Goal: Navigation & Orientation: Find specific page/section

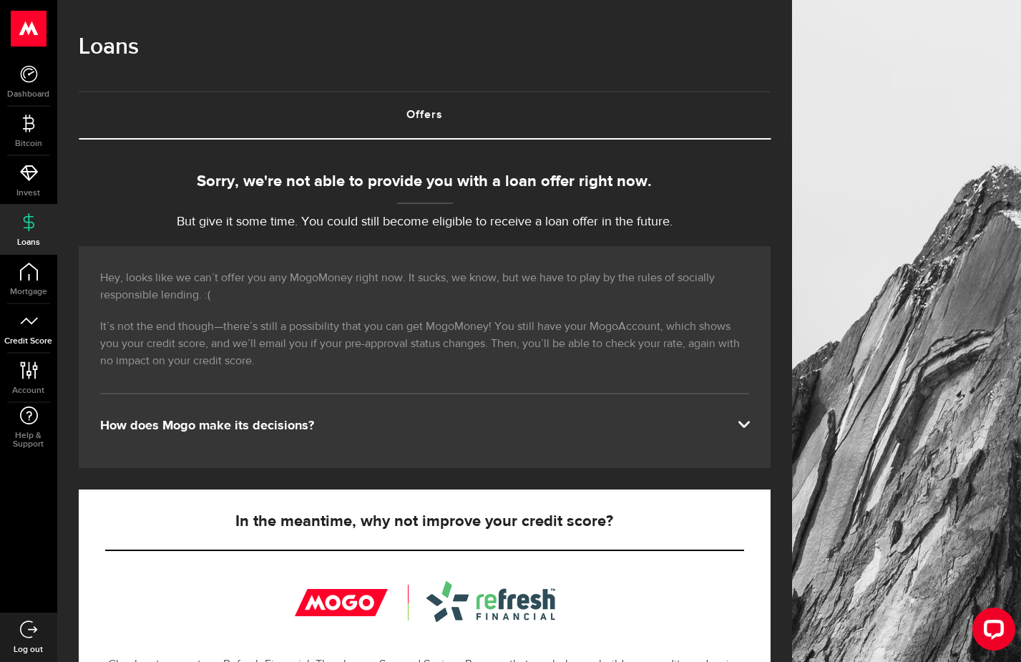
click at [57, 337] on span "Credit Score" at bounding box center [28, 341] width 57 height 9
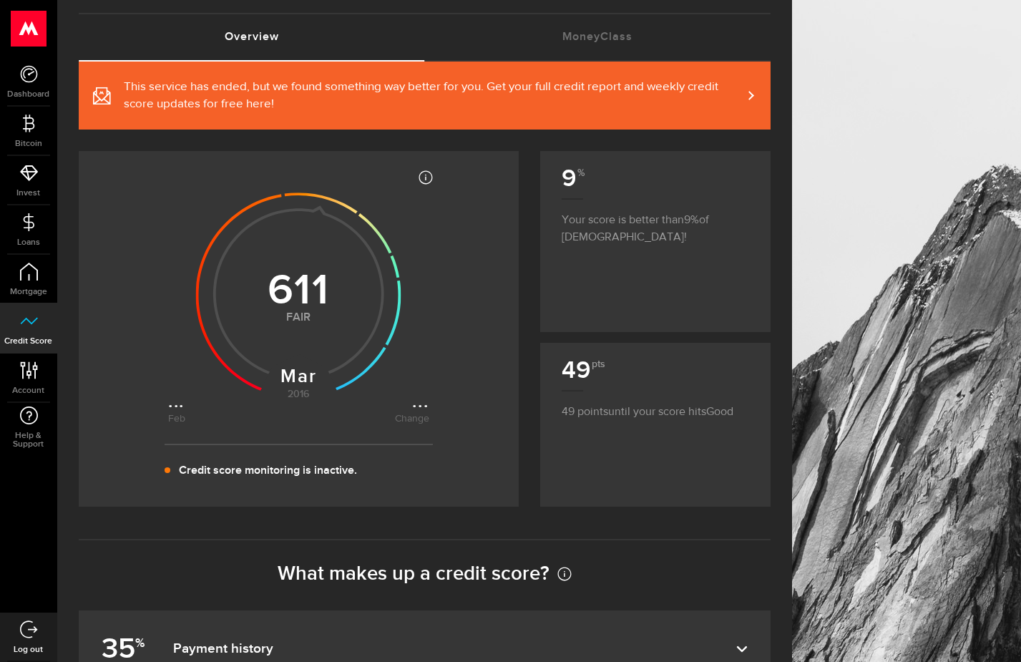
scroll to position [6, 0]
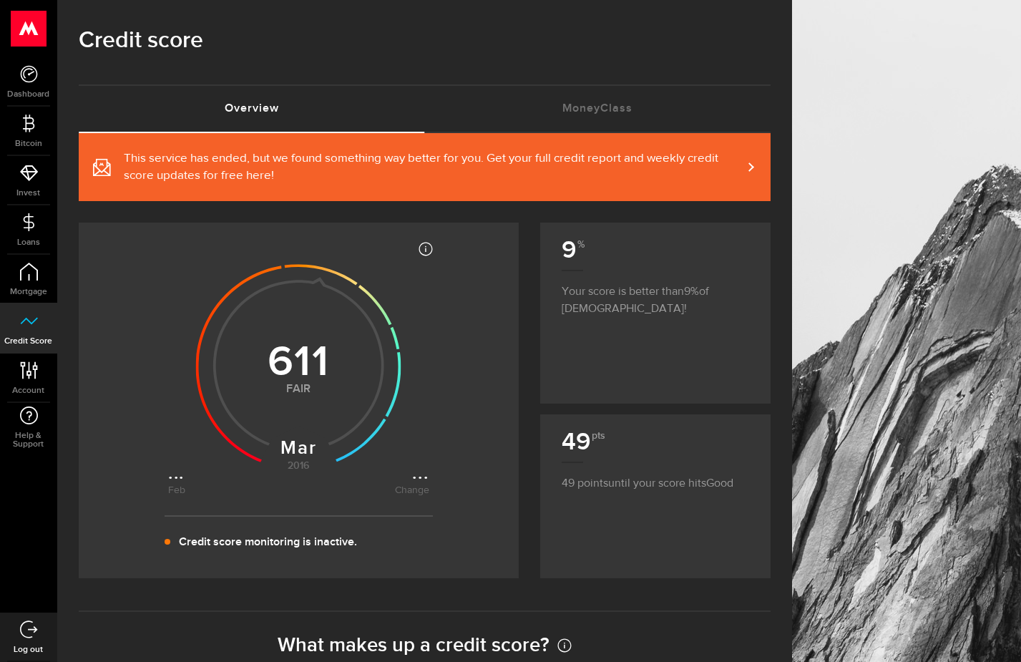
click at [371, 175] on span "This service has ended, but we found something way better for you. Get your ful…" at bounding box center [433, 167] width 618 height 34
click at [571, 108] on link "MoneyClass (requires attention)" at bounding box center [598, 109] width 346 height 46
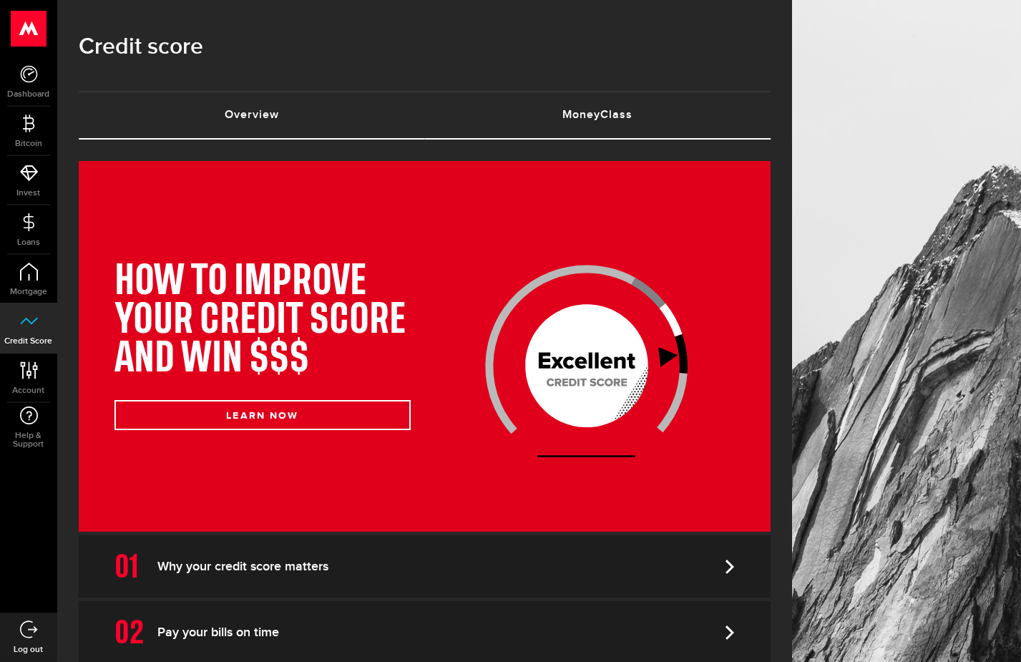
click at [326, 120] on link "Overview (requires attention)" at bounding box center [252, 115] width 346 height 46
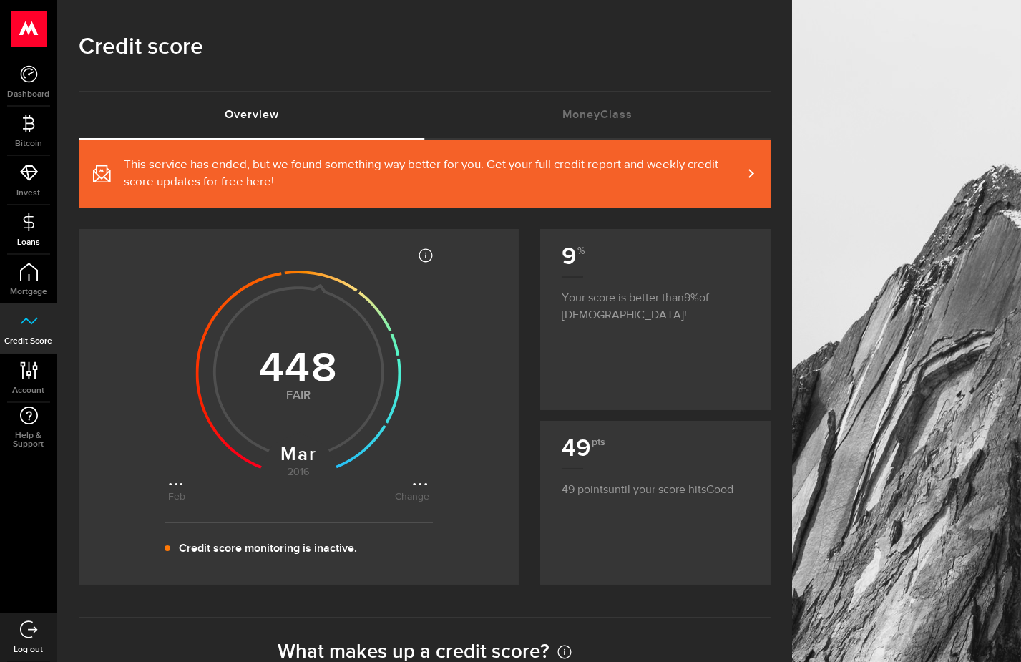
click at [57, 238] on span "Loans" at bounding box center [28, 242] width 57 height 9
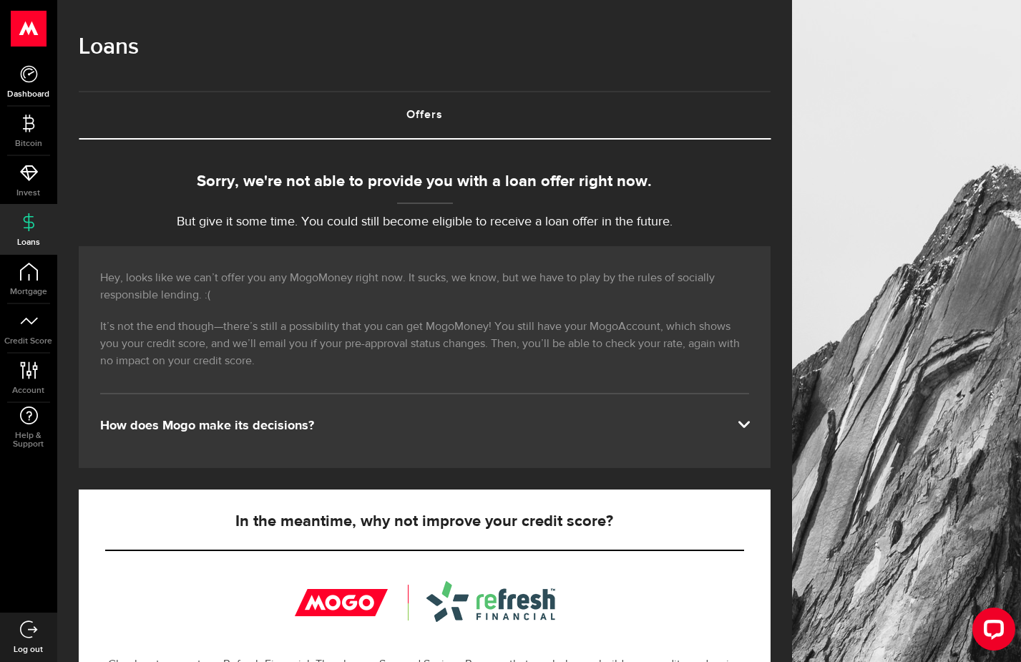
click at [57, 90] on span "Dashboard" at bounding box center [28, 94] width 57 height 9
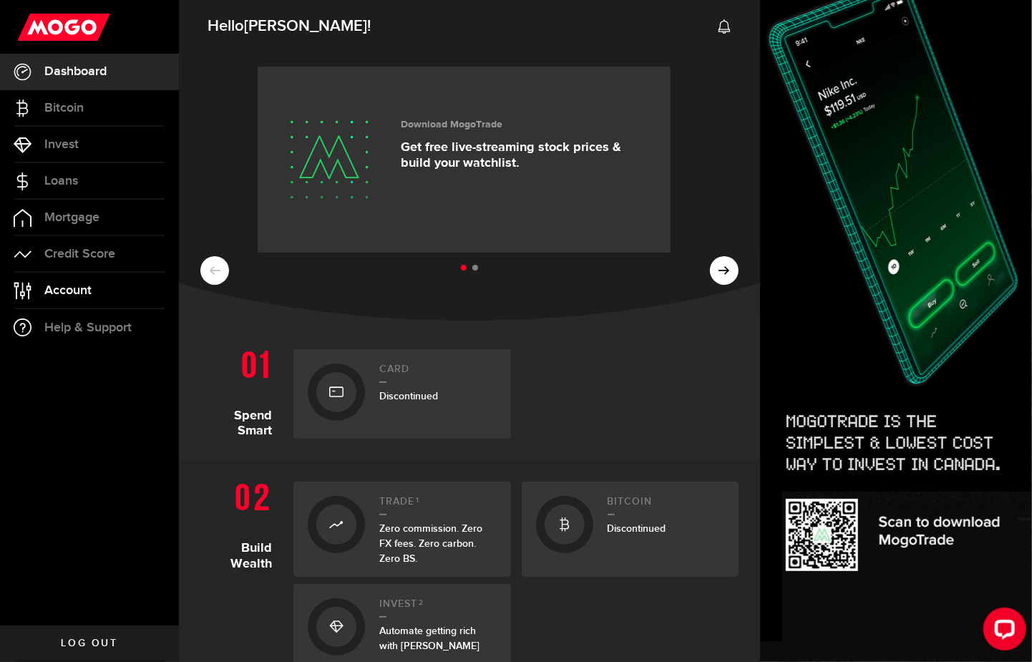
click at [82, 295] on span "Account" at bounding box center [67, 290] width 47 height 13
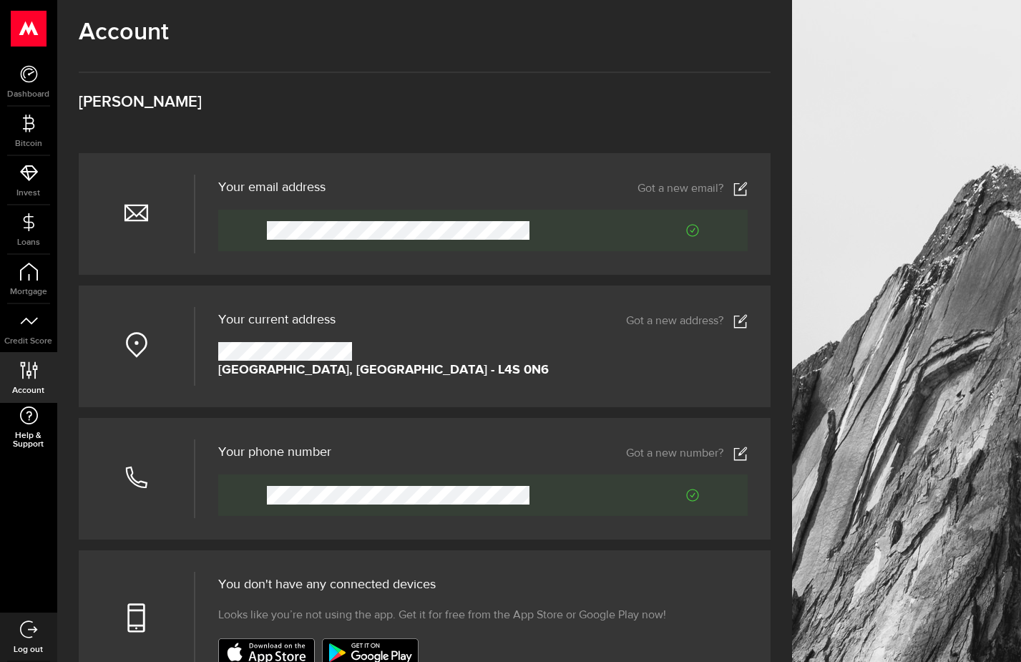
click at [57, 431] on span "Help & Support" at bounding box center [28, 439] width 57 height 17
click at [57, 90] on span "Dashboard" at bounding box center [28, 94] width 57 height 9
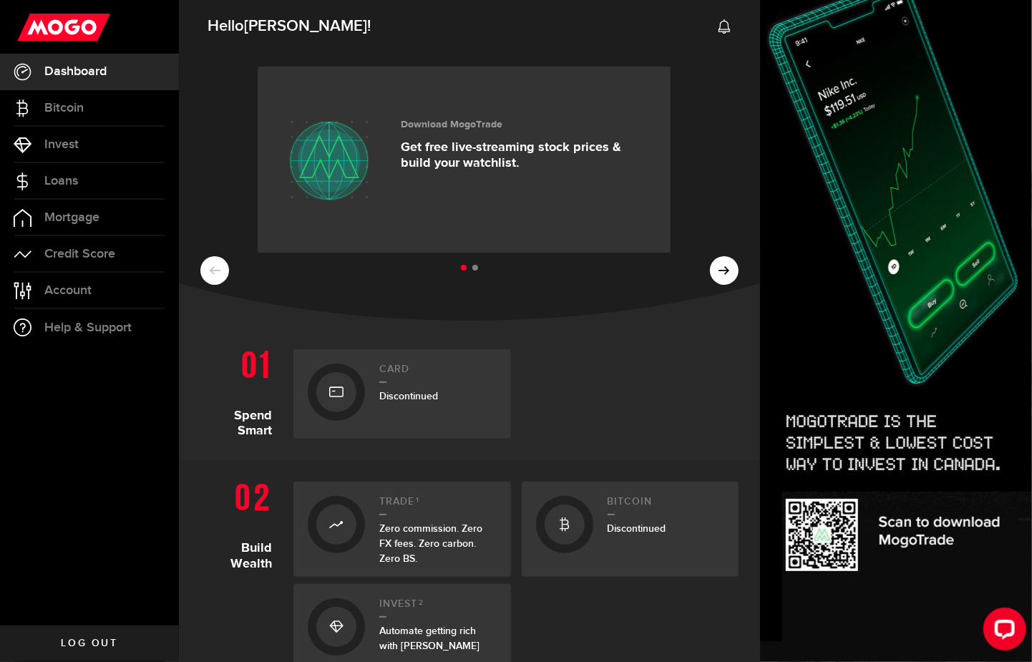
click at [717, 30] on icon at bounding box center [724, 26] width 14 height 14
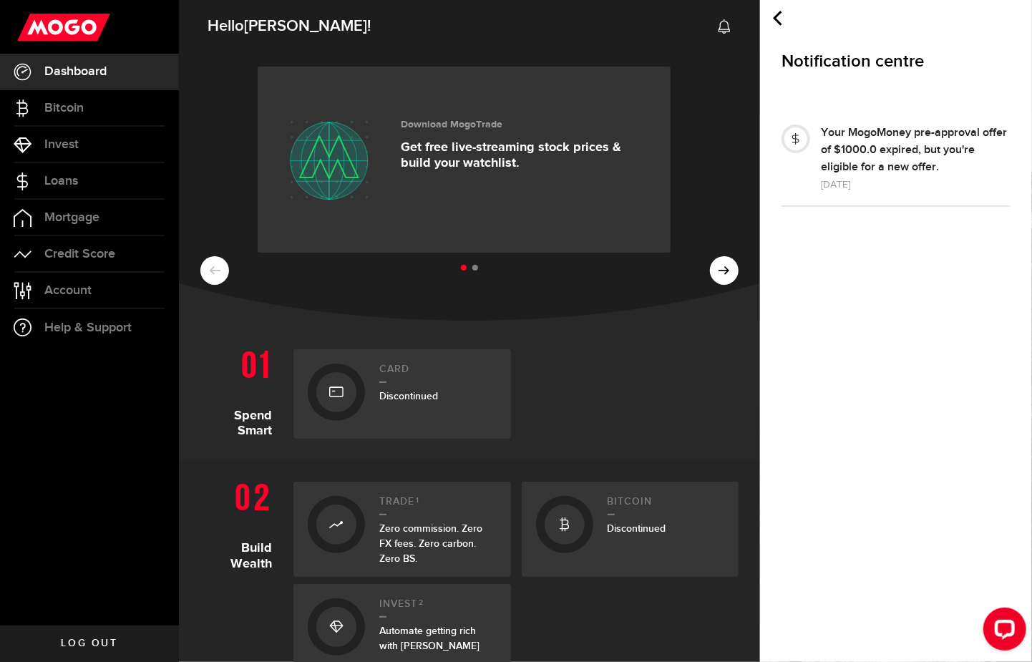
click at [713, 29] on h2 "Hello [PERSON_NAME] !" at bounding box center [469, 22] width 581 height 52
click at [716, 25] on h2 "Hello [PERSON_NAME] !" at bounding box center [469, 22] width 581 height 52
click at [723, 25] on icon at bounding box center [724, 26] width 14 height 14
click at [58, 285] on span "Account" at bounding box center [67, 290] width 47 height 13
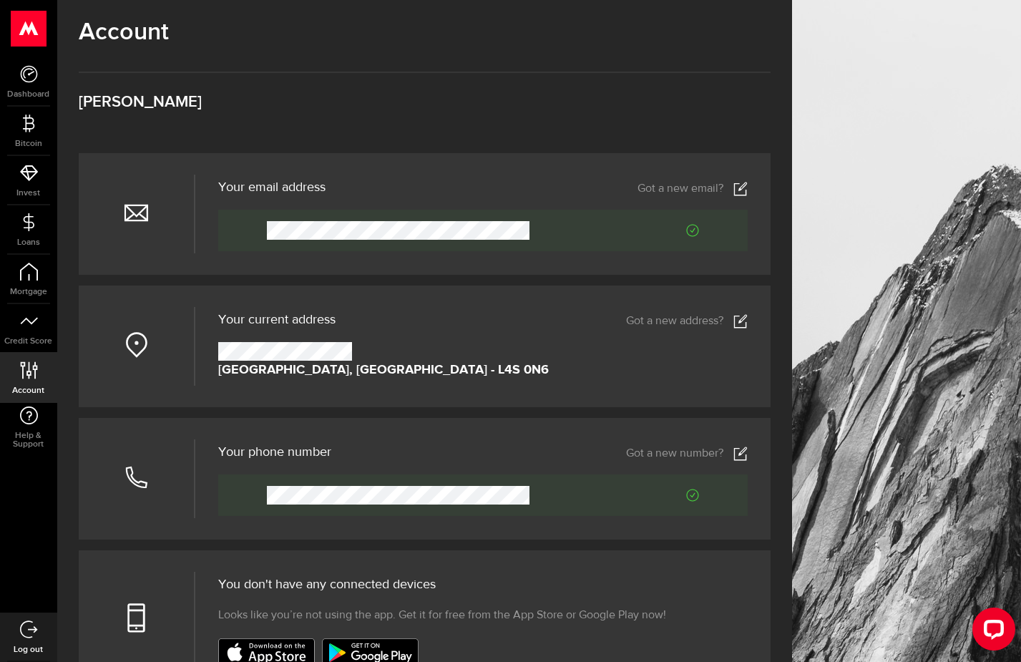
click at [0, 0] on use at bounding box center [0, 0] width 0 height 0
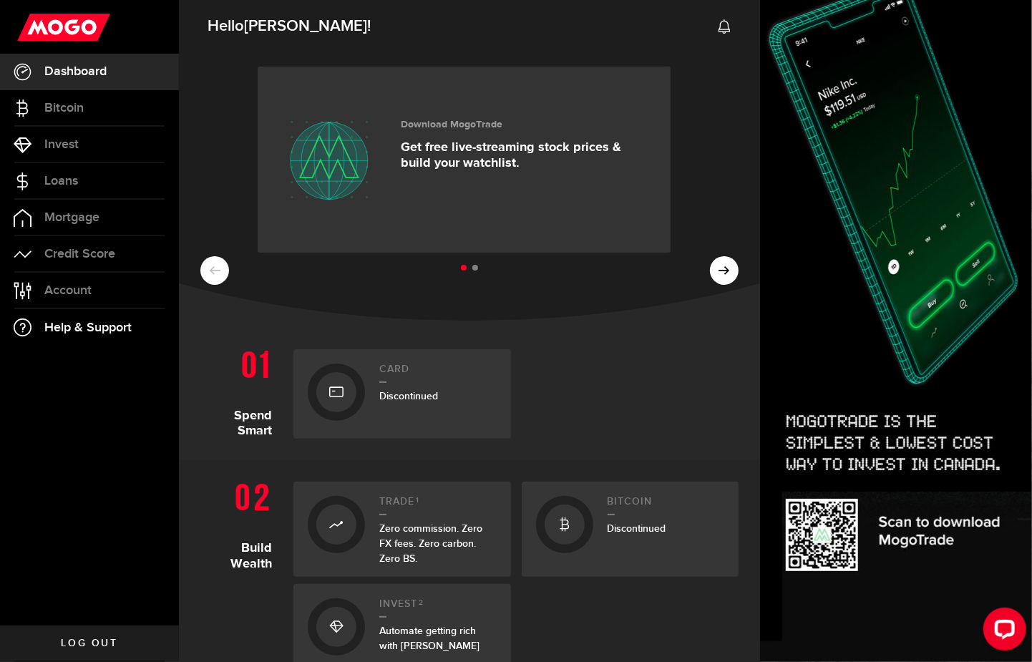
click at [70, 329] on span "Help & Support" at bounding box center [87, 327] width 87 height 13
click at [101, 638] on span "Log out" at bounding box center [89, 643] width 57 height 10
